Goal: Task Accomplishment & Management: Manage account settings

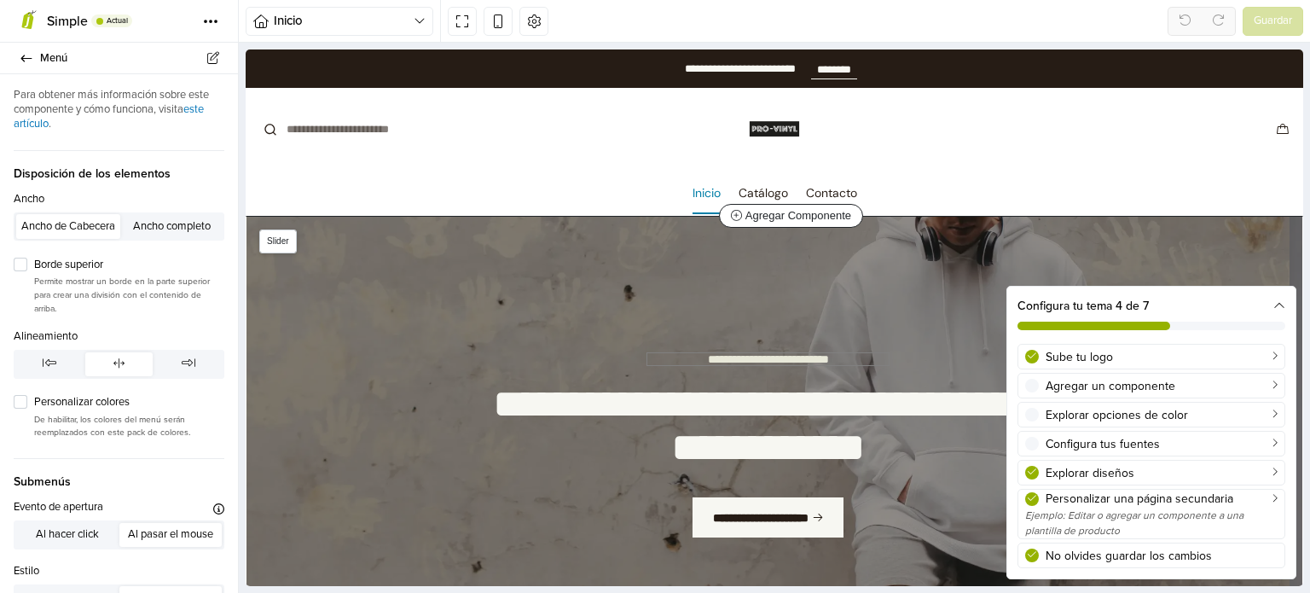
scroll to position [85, 0]
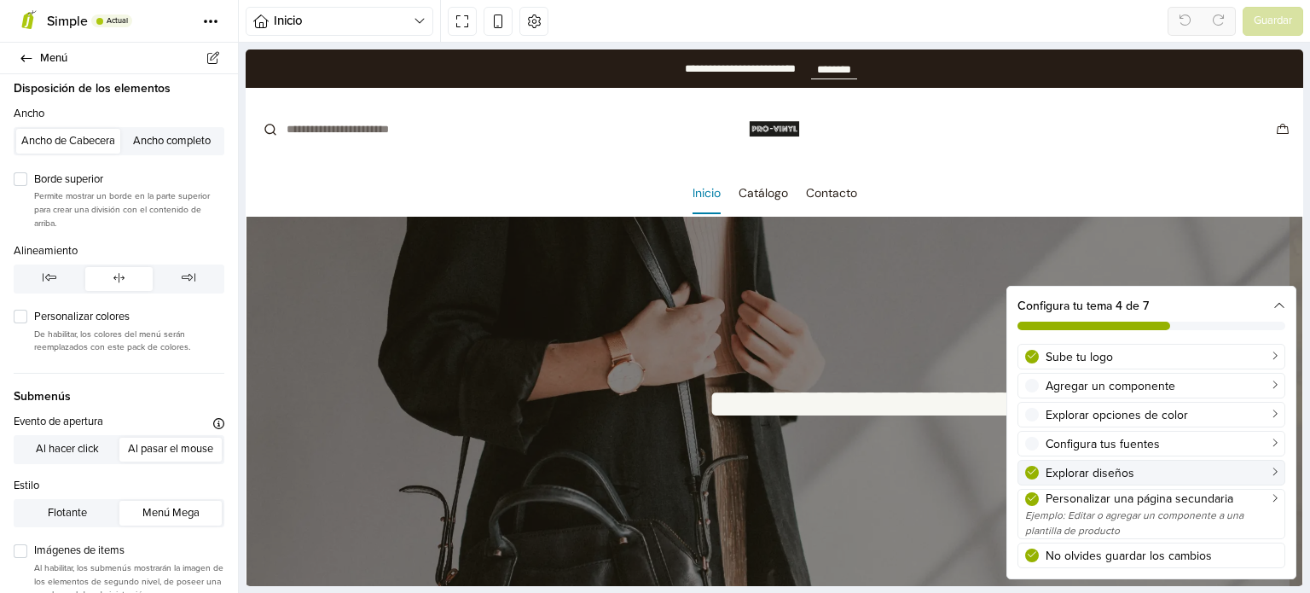
click at [1163, 473] on div "Explorar diseños" at bounding box center [1162, 473] width 232 height 18
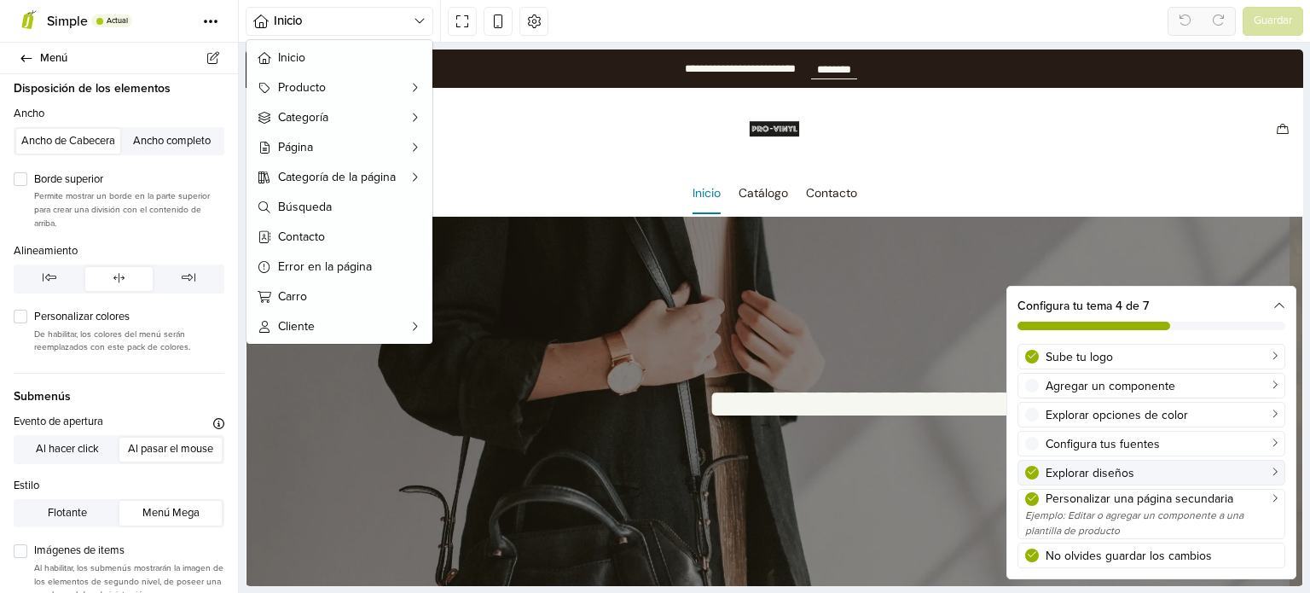
click at [1163, 473] on div "Explorar diseños" at bounding box center [1162, 473] width 232 height 18
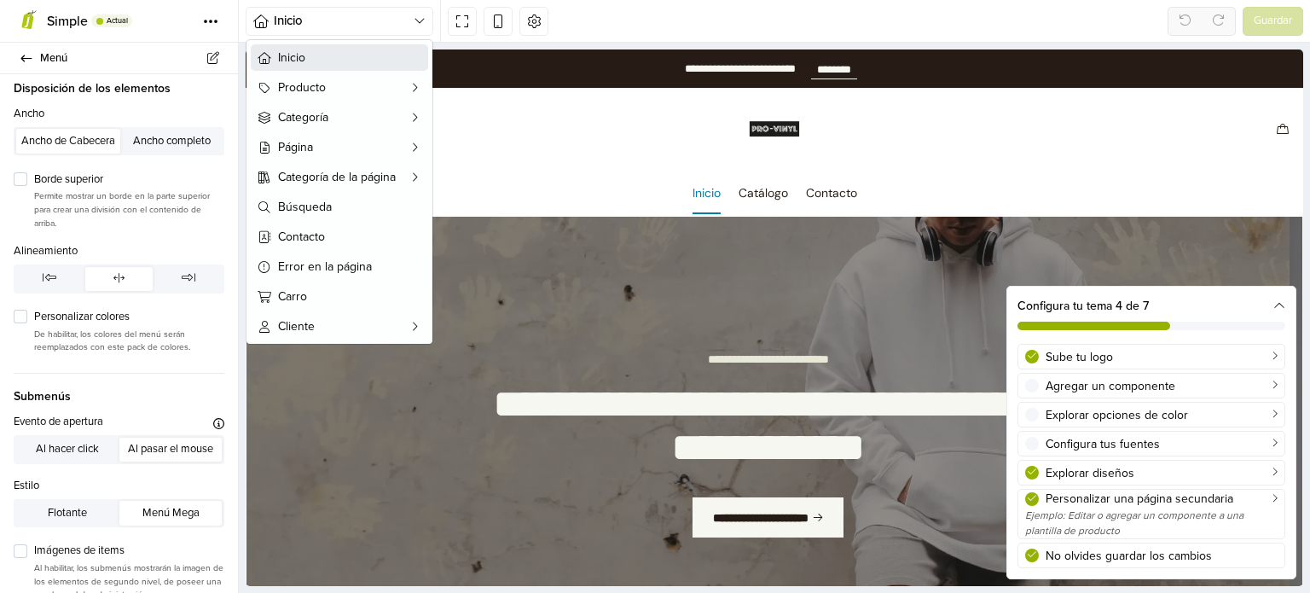
click at [299, 51] on span "Inicio" at bounding box center [349, 58] width 143 height 18
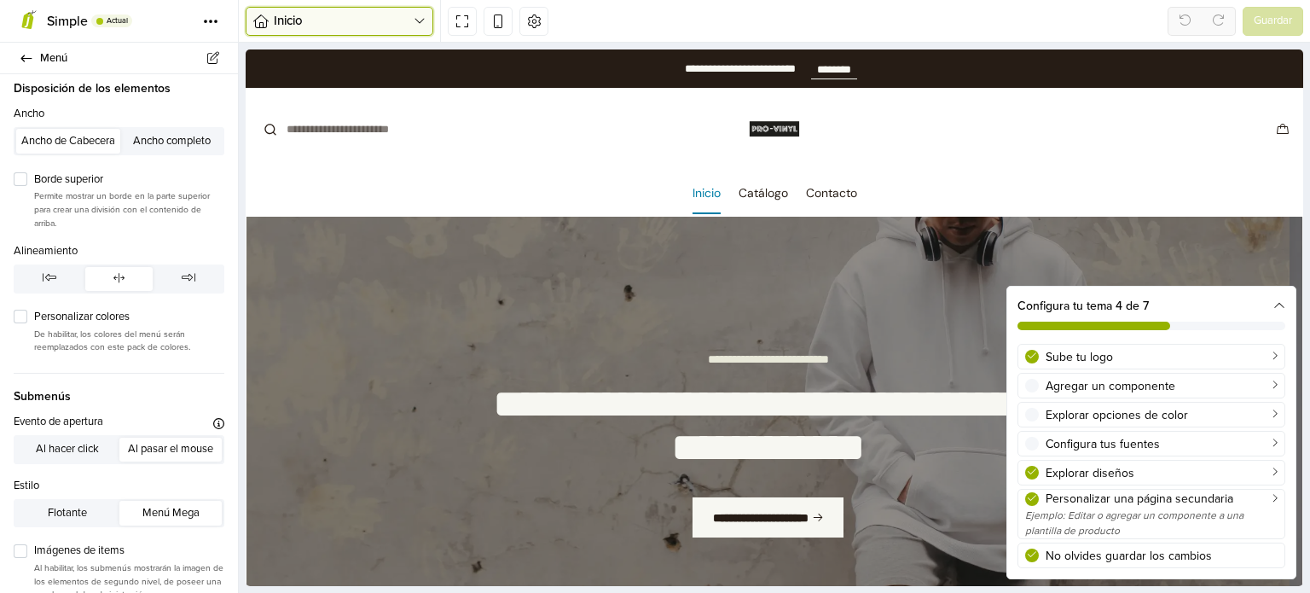
click at [350, 21] on span "Inicio" at bounding box center [344, 21] width 140 height 20
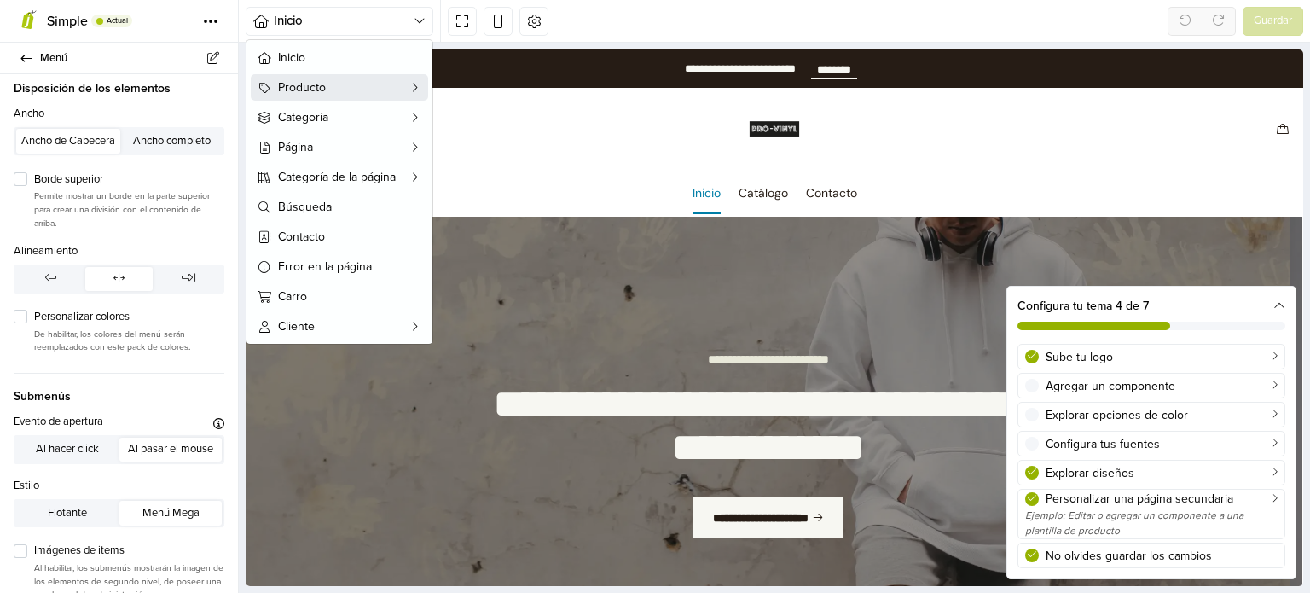
click at [324, 92] on span "Producto" at bounding box center [339, 87] width 123 height 18
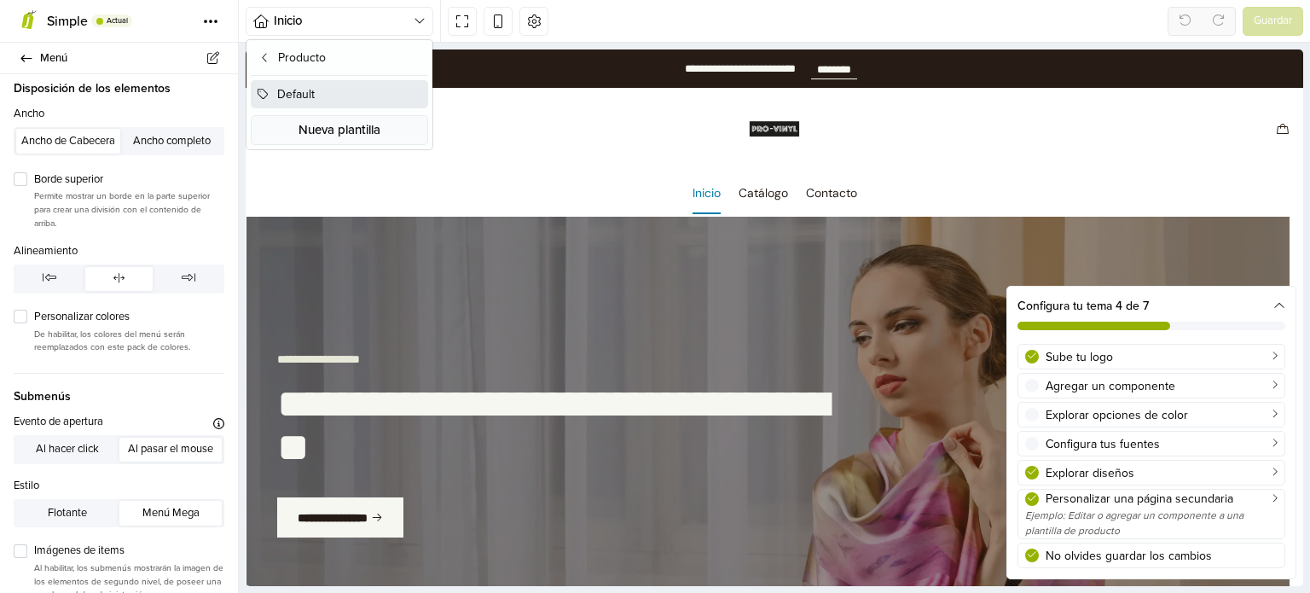
click at [335, 90] on button "Default" at bounding box center [339, 94] width 177 height 28
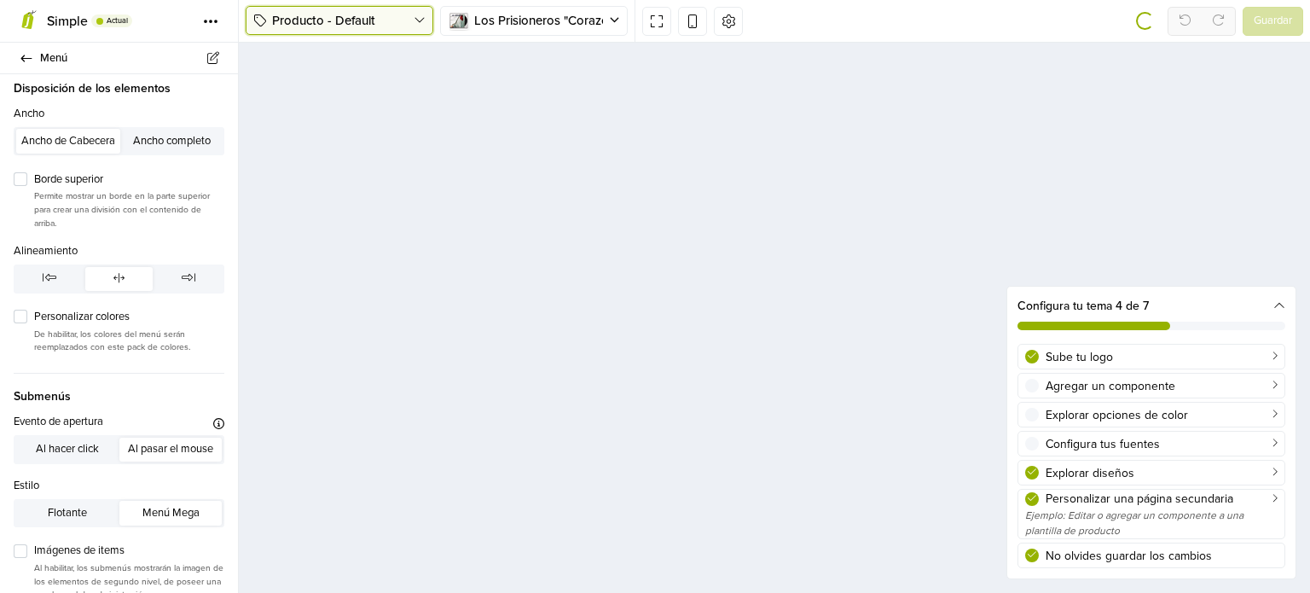
click at [421, 9] on button "Producto - Default" at bounding box center [340, 20] width 188 height 29
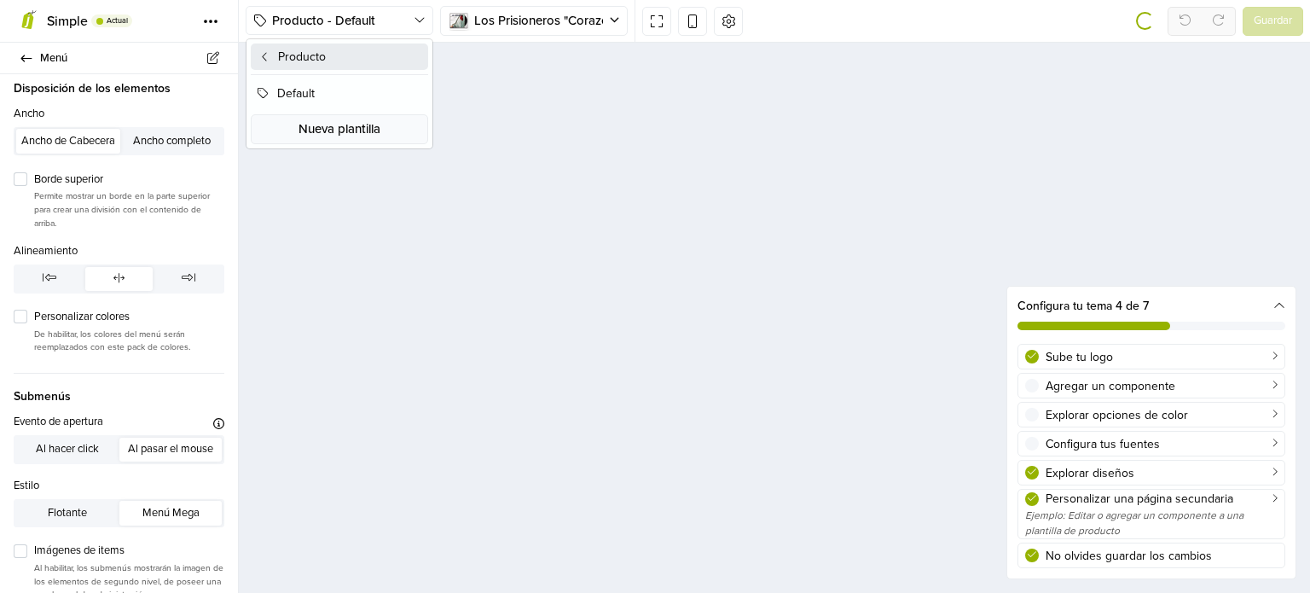
click at [264, 58] on icon at bounding box center [265, 57] width 14 height 14
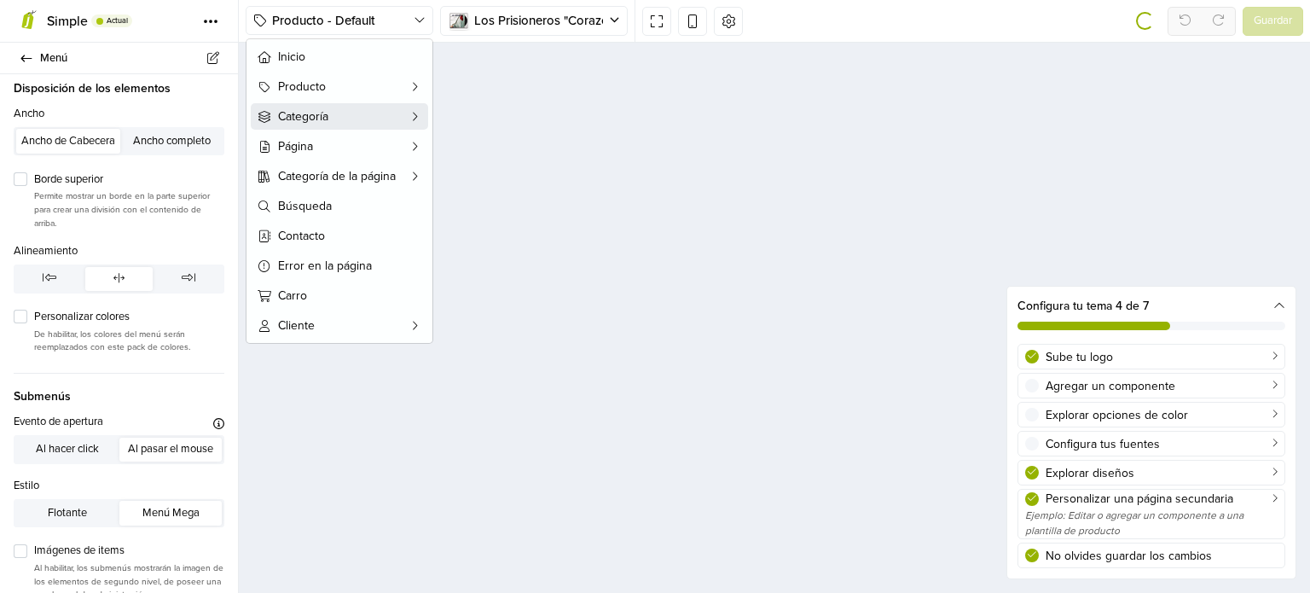
click at [286, 119] on span "Categoría" at bounding box center [339, 116] width 123 height 18
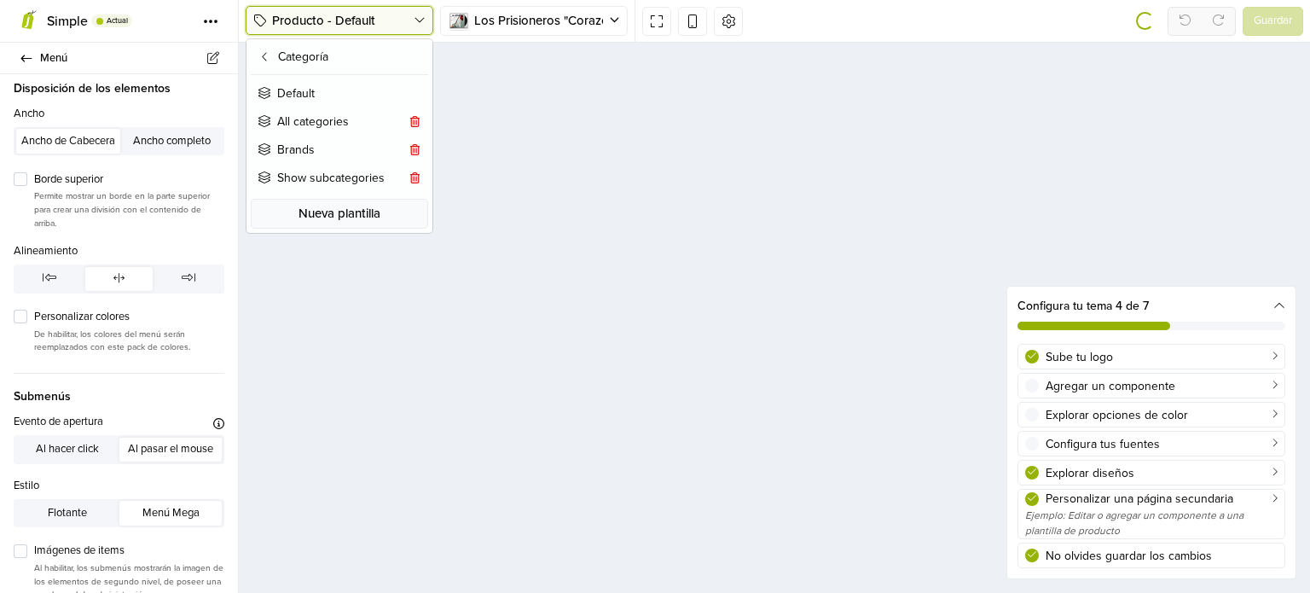
click at [299, 17] on span "Producto - Default" at bounding box center [343, 21] width 142 height 20
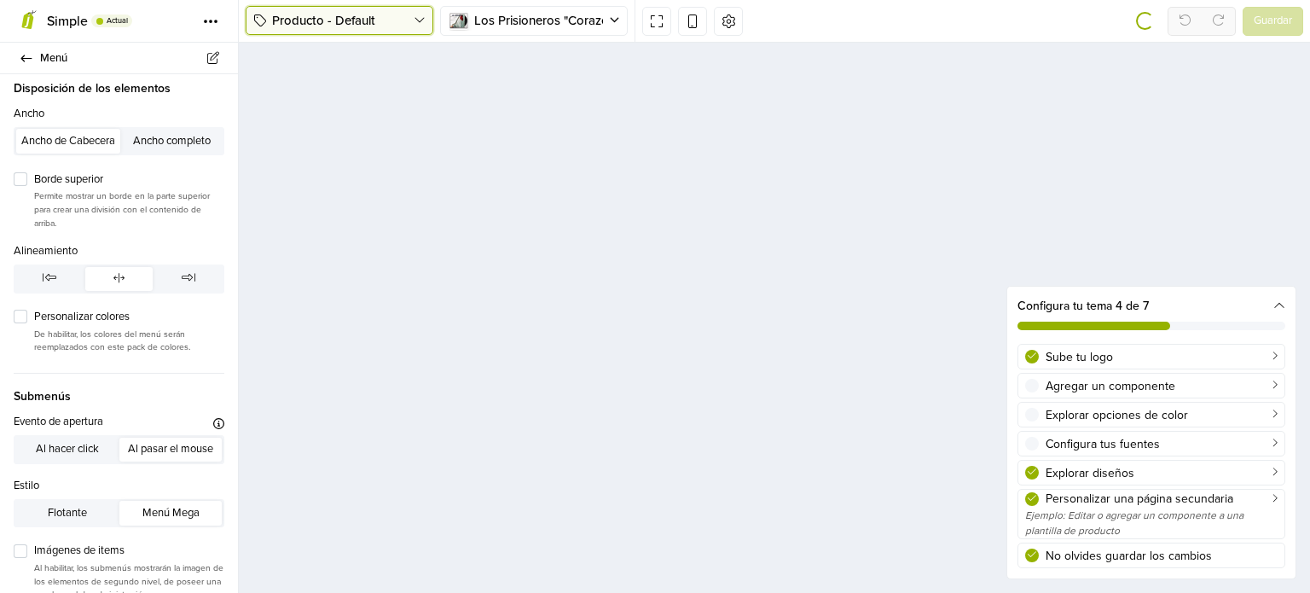
click at [426, 16] on button "Producto - Default" at bounding box center [340, 20] width 188 height 29
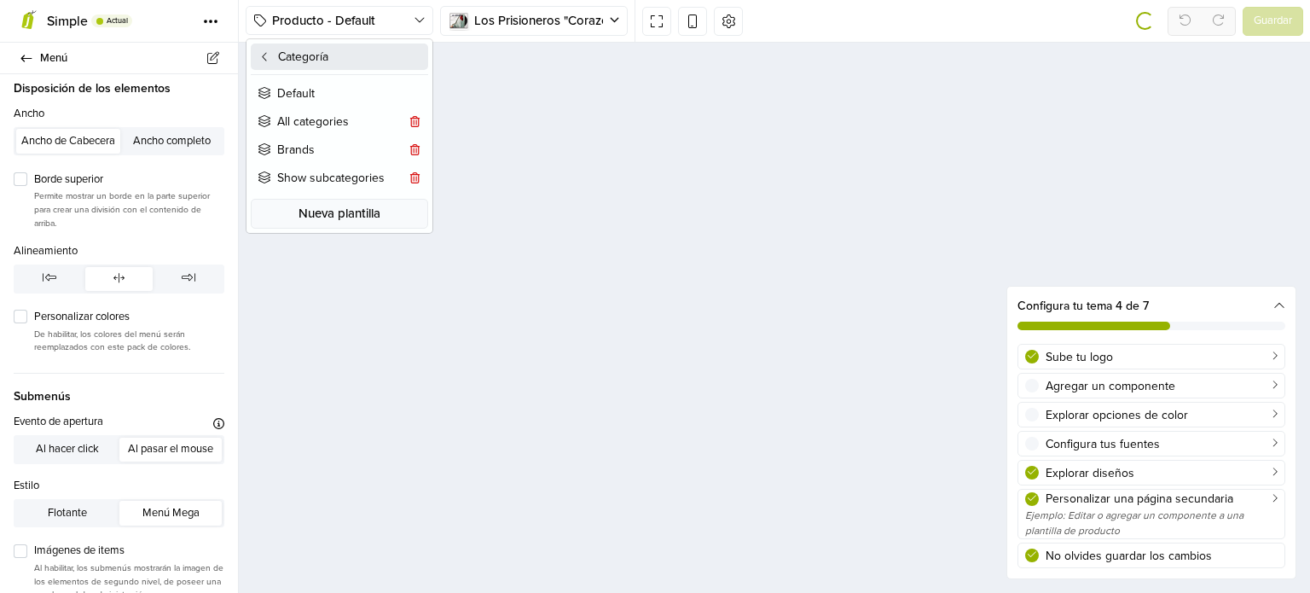
click at [262, 58] on icon at bounding box center [265, 57] width 14 height 14
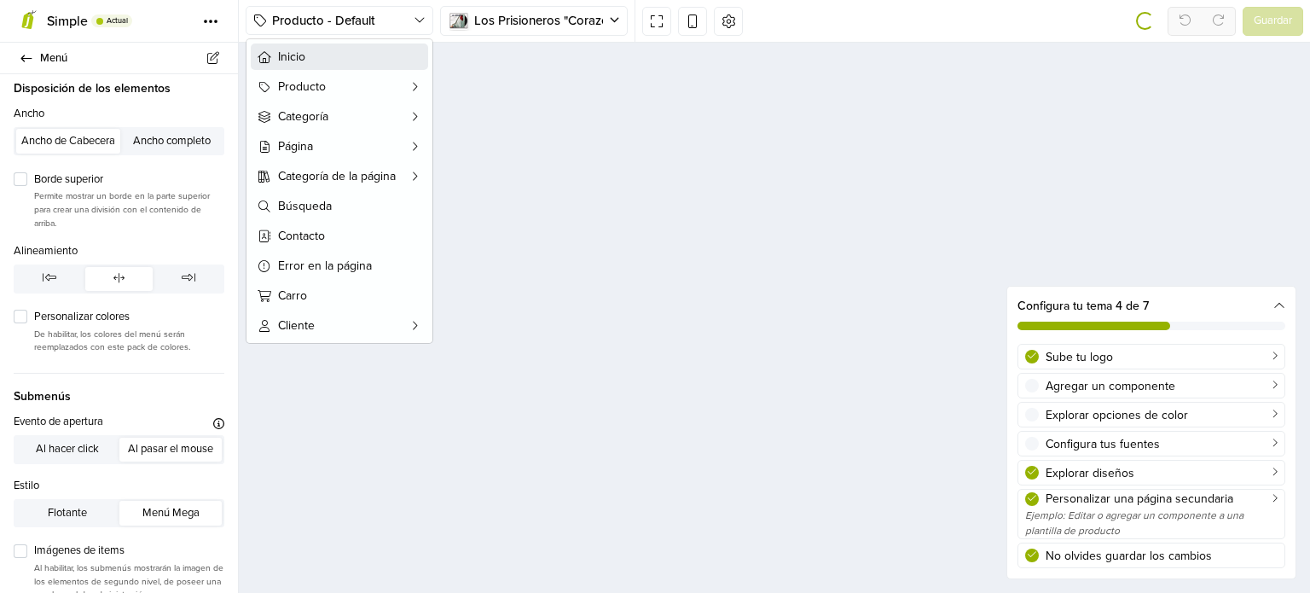
click at [267, 59] on icon "button" at bounding box center [265, 57] width 14 height 14
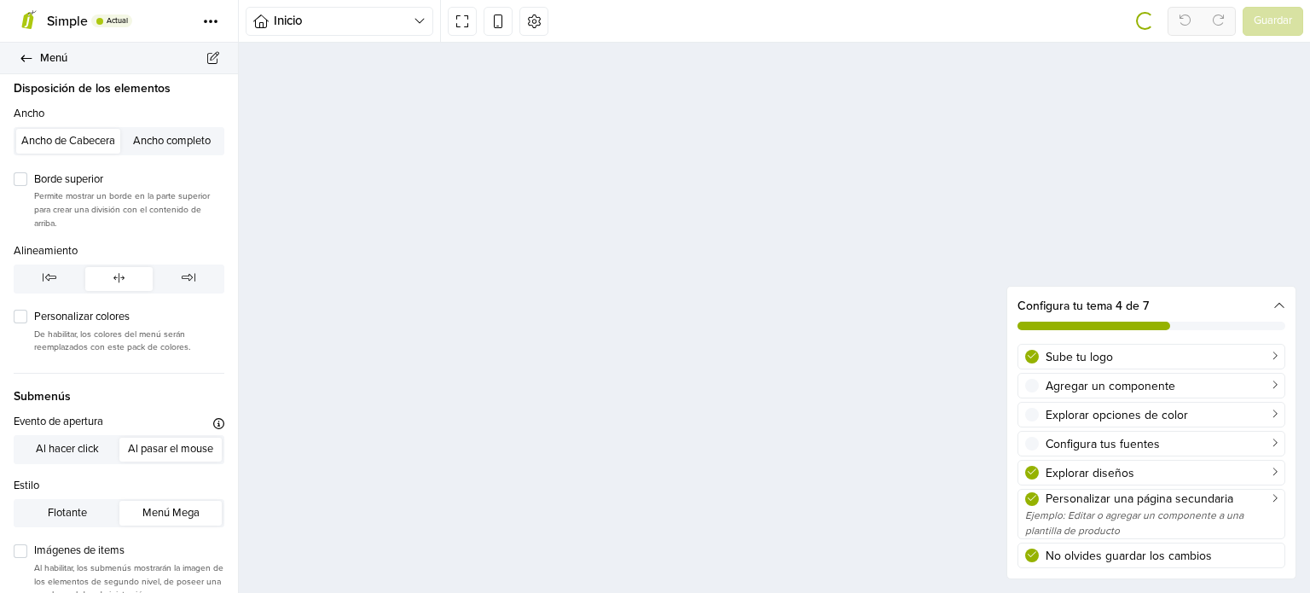
click at [26, 58] on icon at bounding box center [26, 58] width 11 height 7
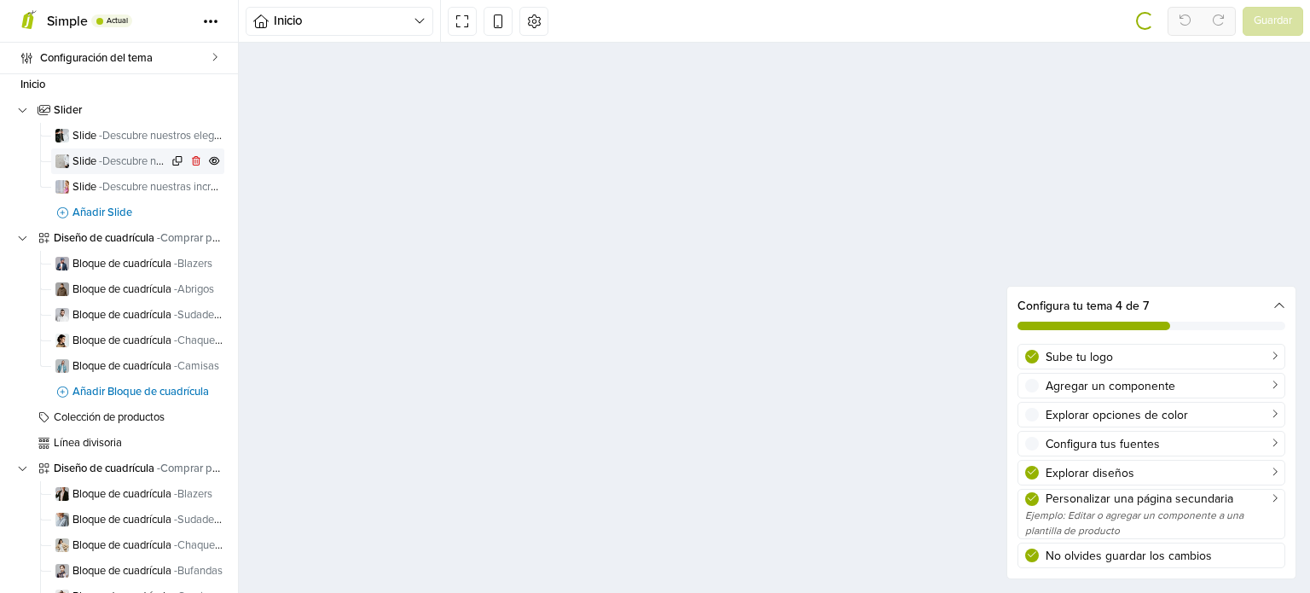
scroll to position [177, 0]
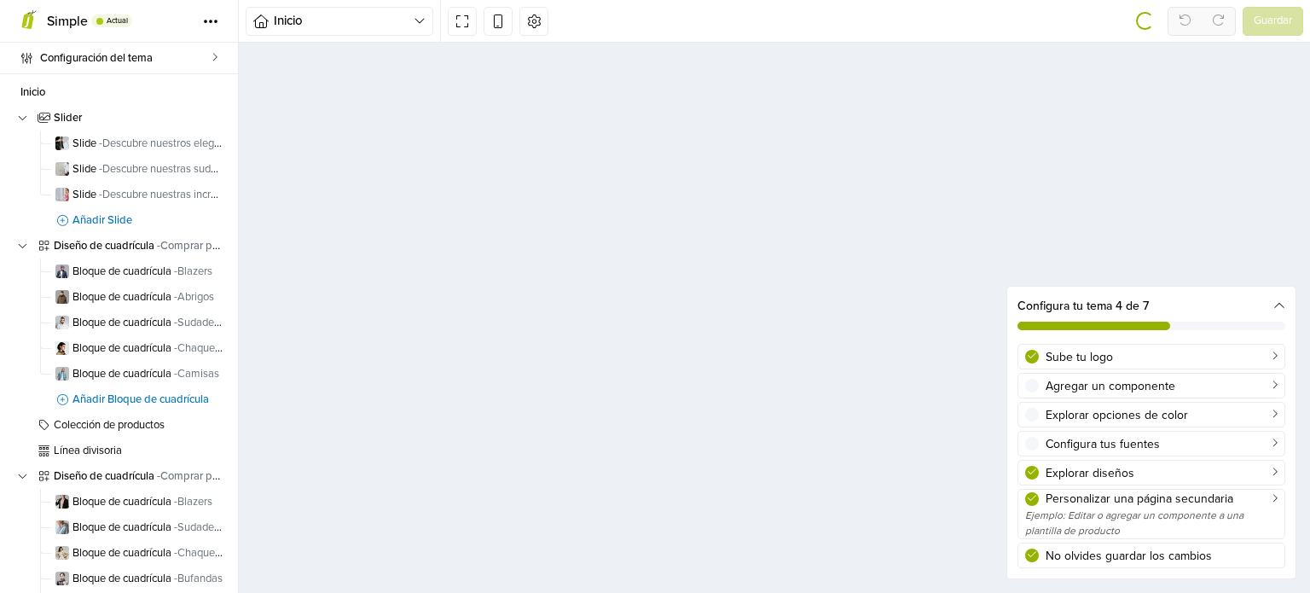
click at [1276, 306] on icon at bounding box center [1279, 306] width 12 height 12
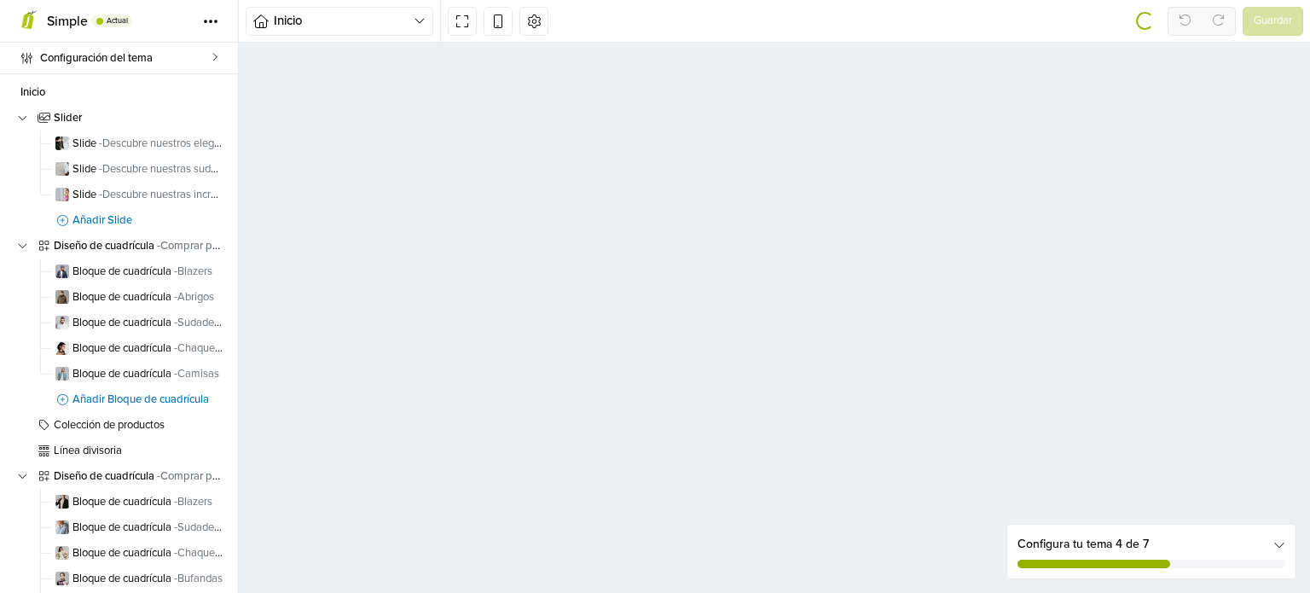
click at [1280, 545] on icon at bounding box center [1279, 544] width 12 height 12
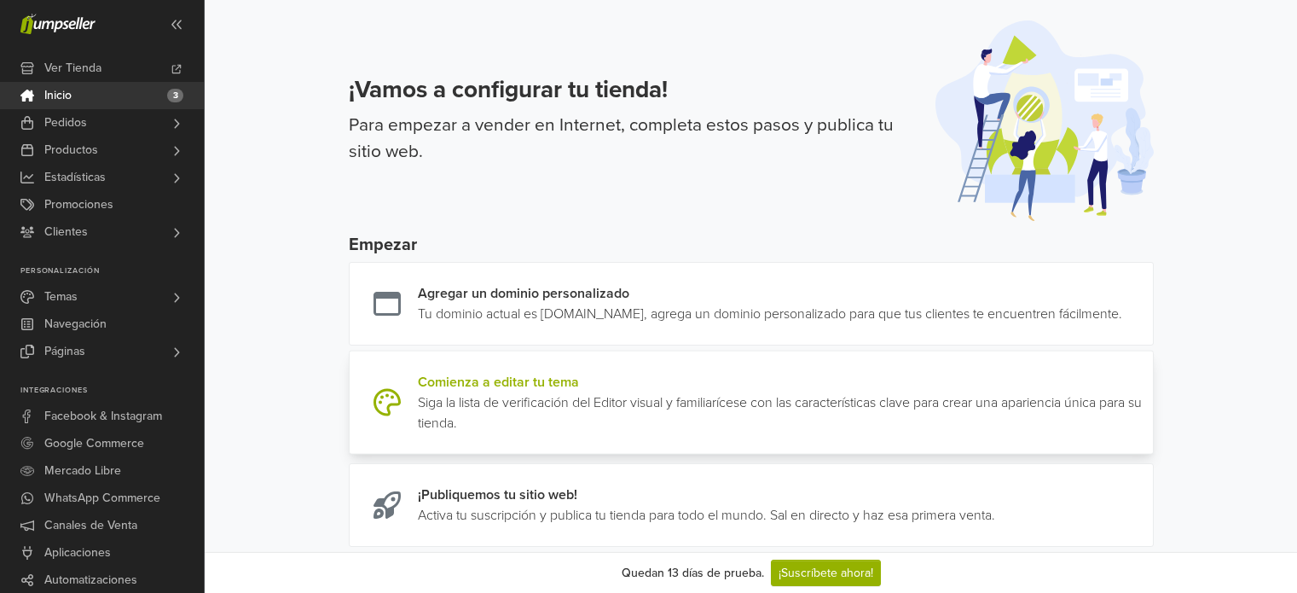
scroll to position [194, 0]
